Goal: Task Accomplishment & Management: Manage account settings

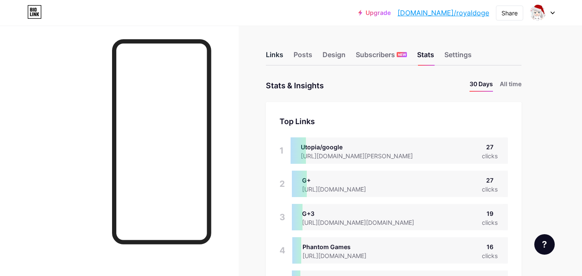
click at [271, 59] on div "Links" at bounding box center [274, 56] width 17 height 15
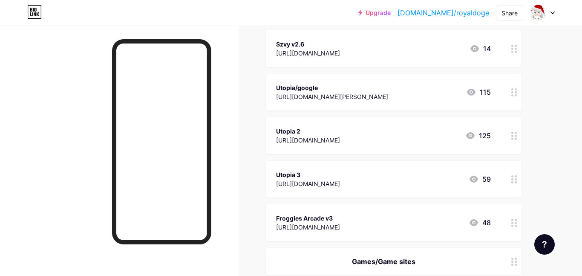
scroll to position [1970, 0]
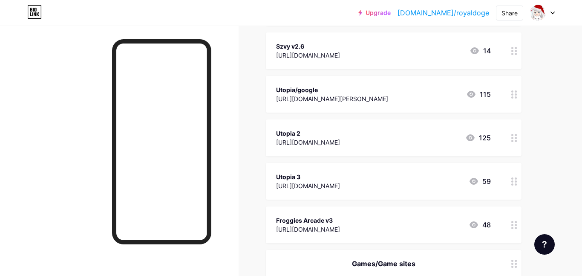
click at [388, 101] on div "[URL][DOMAIN_NAME][PERSON_NAME]" at bounding box center [332, 98] width 112 height 9
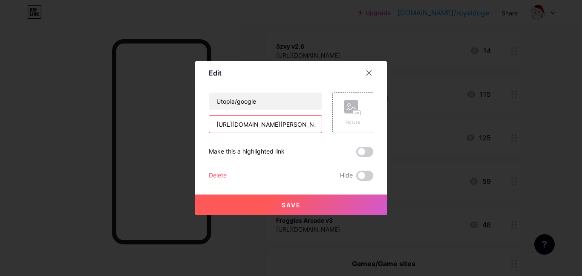
click at [286, 119] on input "[URL][DOMAIN_NAME][PERSON_NAME]" at bounding box center [265, 123] width 113 height 17
paste input "0b66b2b8cab84d4bafca7a4e99560b23/_rhsoUThg://hgcC.hg8zU.TJEmBPG.zR/"
type input "[URL][DOMAIN_NAME]"
click at [299, 201] on span "Save" at bounding box center [291, 204] width 19 height 7
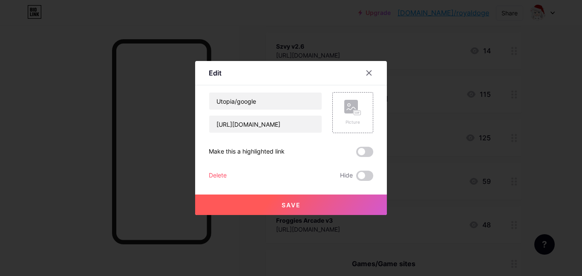
scroll to position [0, 0]
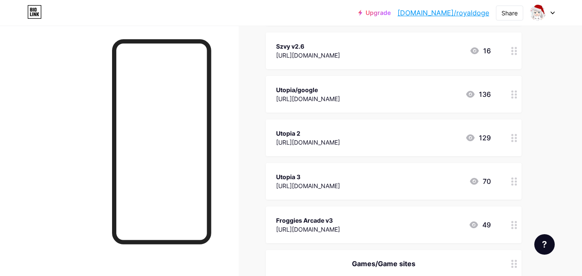
click at [461, 129] on div "Utopia 2 [URL][DOMAIN_NAME] 129" at bounding box center [383, 138] width 215 height 20
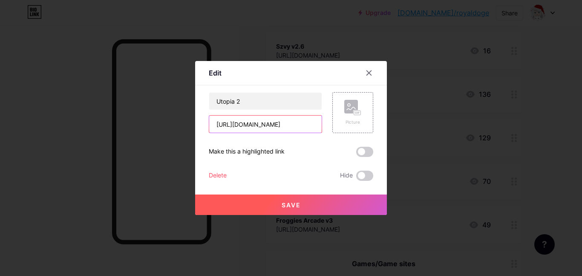
click at [320, 128] on input "[URL][DOMAIN_NAME]" at bounding box center [265, 123] width 113 height 17
paste input "[DOMAIN_NAME][URL]"
type input "[URL][DOMAIN_NAME]"
click at [278, 202] on button "Save" at bounding box center [291, 204] width 192 height 20
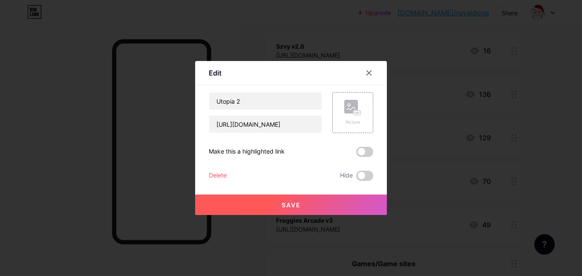
scroll to position [0, 0]
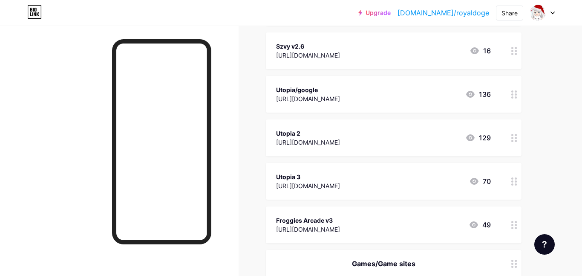
click at [295, 188] on div "[URL][DOMAIN_NAME]" at bounding box center [308, 185] width 64 height 9
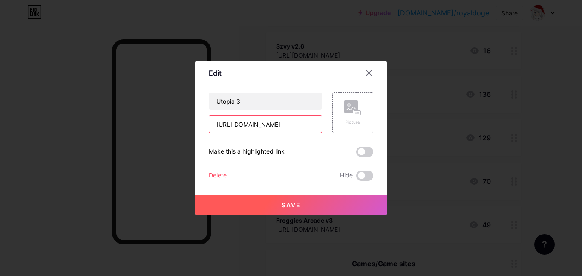
click at [287, 128] on input "[URL][DOMAIN_NAME]" at bounding box center [265, 123] width 113 height 17
paste input "[DOMAIN_NAME][URL]"
type input "[URL][DOMAIN_NAME]"
click at [271, 206] on button "Save" at bounding box center [291, 204] width 192 height 20
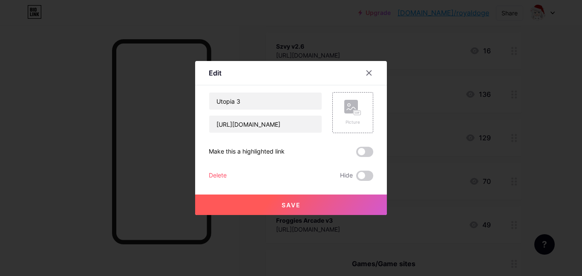
scroll to position [0, 0]
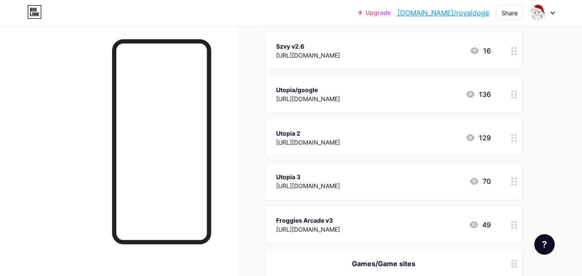
click at [306, 225] on div "[URL][DOMAIN_NAME]" at bounding box center [308, 229] width 64 height 9
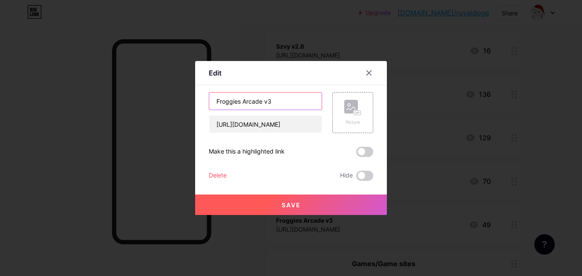
click at [298, 105] on input "Froggies Arcade v3" at bounding box center [265, 100] width 113 height 17
type input "F"
type input "Utopia 4"
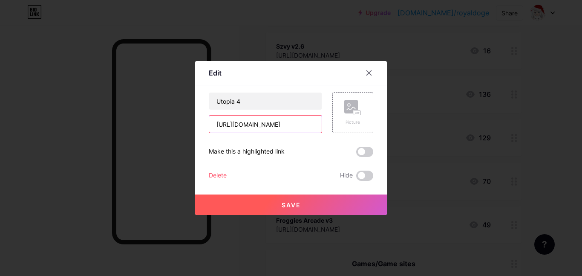
click at [305, 125] on input "[URL][DOMAIN_NAME]" at bounding box center [265, 123] width 113 height 17
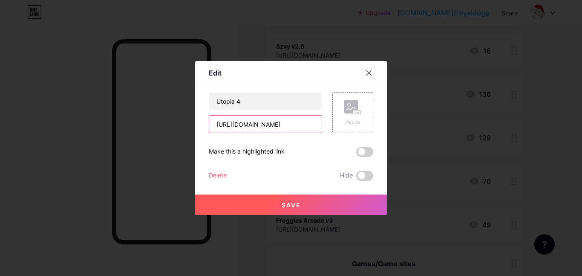
click at [305, 125] on input "[URL][DOMAIN_NAME]" at bounding box center [265, 123] width 113 height 17
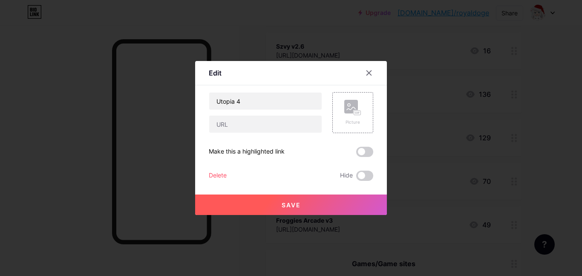
click at [305, 208] on button "Save" at bounding box center [291, 204] width 192 height 20
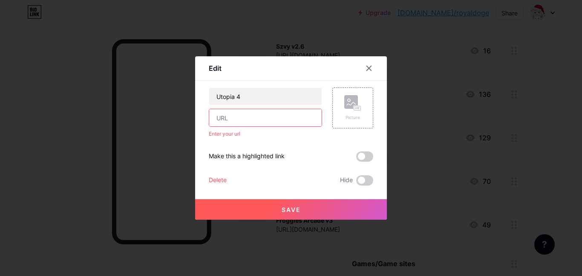
click at [245, 124] on input "text" at bounding box center [265, 117] width 113 height 17
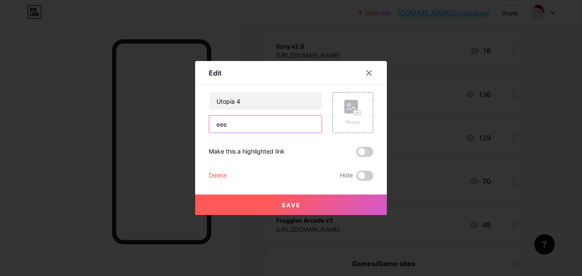
type input "eee"
click at [299, 185] on div "Save" at bounding box center [291, 198] width 192 height 34
click at [289, 199] on button "Save" at bounding box center [291, 204] width 192 height 20
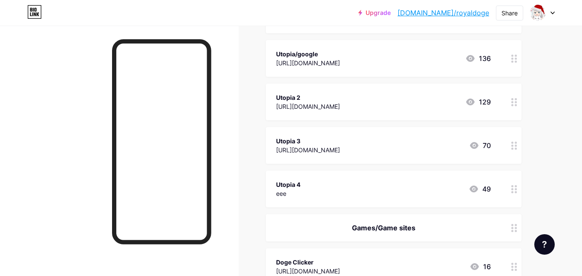
scroll to position [2005, 0]
click at [316, 197] on div "Utopia 4 eee 49" at bounding box center [383, 190] width 215 height 20
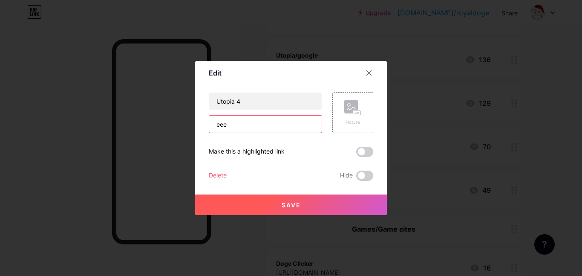
click at [274, 126] on input "eee" at bounding box center [265, 123] width 113 height 17
type input "e"
paste input "[URL][DOMAIN_NAME]"
type input "[URL][DOMAIN_NAME]"
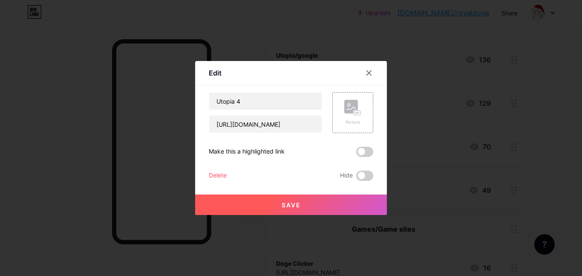
click at [276, 208] on button "Save" at bounding box center [291, 204] width 192 height 20
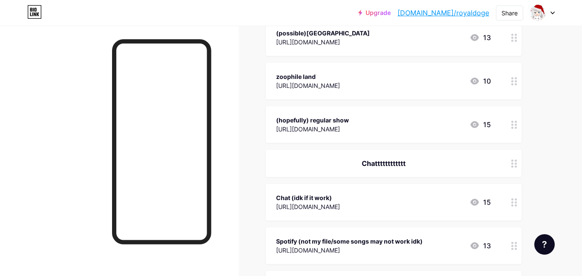
scroll to position [562, 0]
